Goal: Complete application form

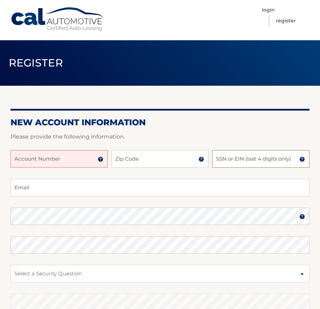
click at [269, 162] on input "SSN or EIN (last 4 digits only)" at bounding box center [260, 159] width 97 height 18
type input "1"
type input "8160"
click at [179, 164] on input "Zip Code" at bounding box center [159, 159] width 97 height 18
type input "11732"
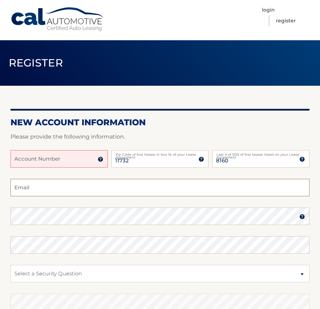
click at [84, 189] on input "Email" at bounding box center [160, 188] width 299 height 18
click at [82, 159] on input "Account Number" at bounding box center [59, 159] width 97 height 18
click at [77, 187] on input "Email" at bounding box center [160, 188] width 299 height 18
click at [102, 160] on img at bounding box center [101, 160] width 6 height 6
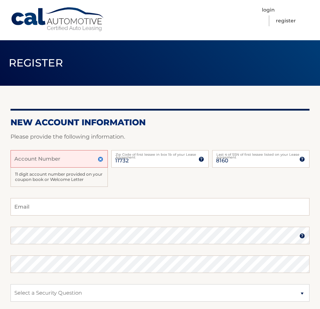
click at [101, 161] on img at bounding box center [101, 160] width 6 height 6
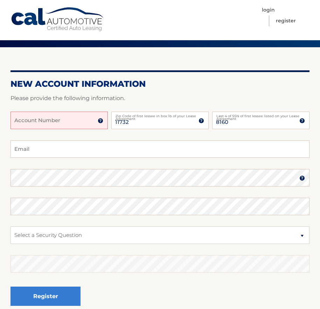
scroll to position [103, 0]
